Goal: Find specific page/section: Find specific page/section

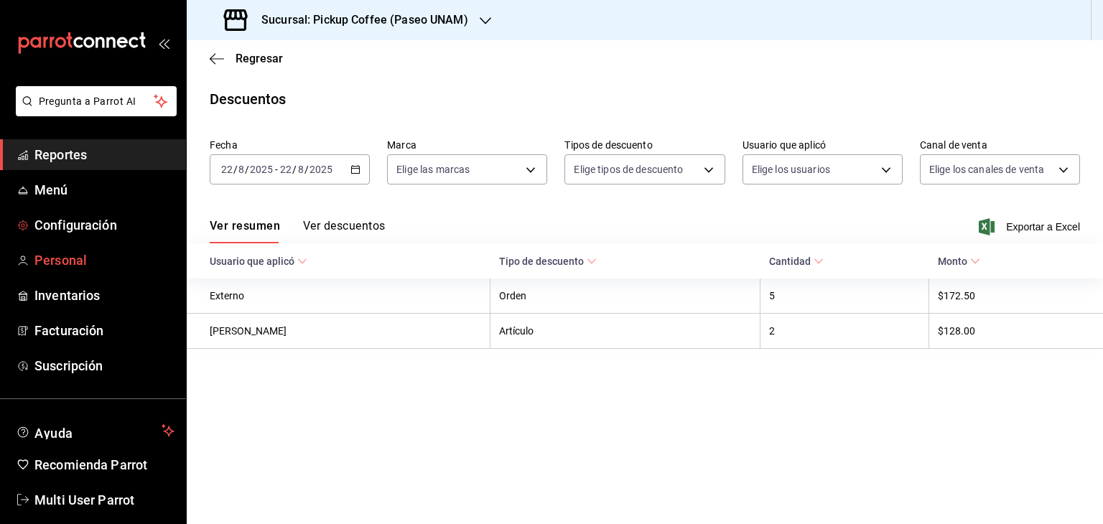
click at [109, 251] on span "Personal" at bounding box center [104, 260] width 140 height 19
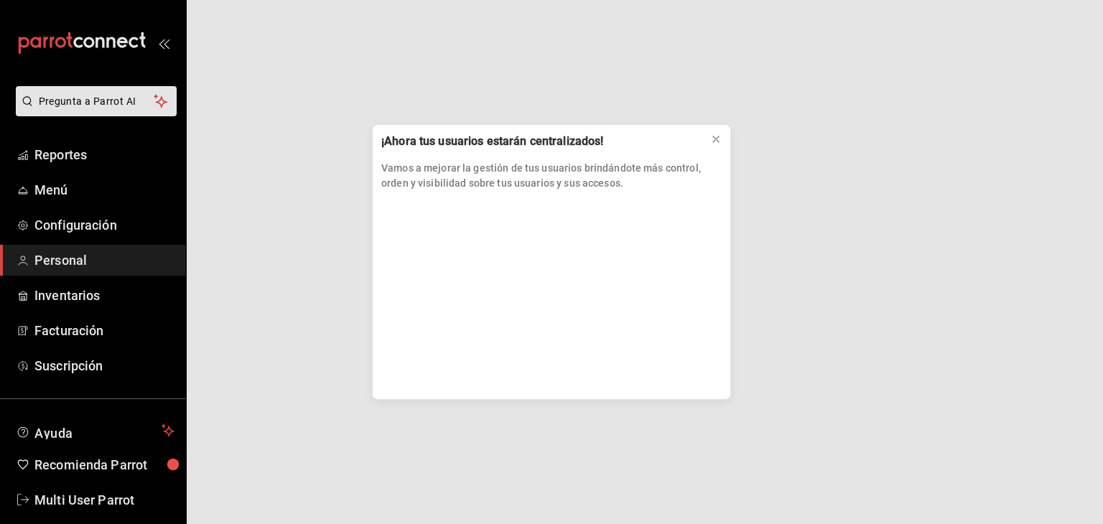
click at [80, 256] on div "¡Ahora tus usuarios estarán centralizados! Vamos a mejorar la gestión de tus us…" at bounding box center [551, 262] width 1103 height 524
click at [715, 139] on icon at bounding box center [716, 139] width 6 height 6
